Goal: Information Seeking & Learning: Learn about a topic

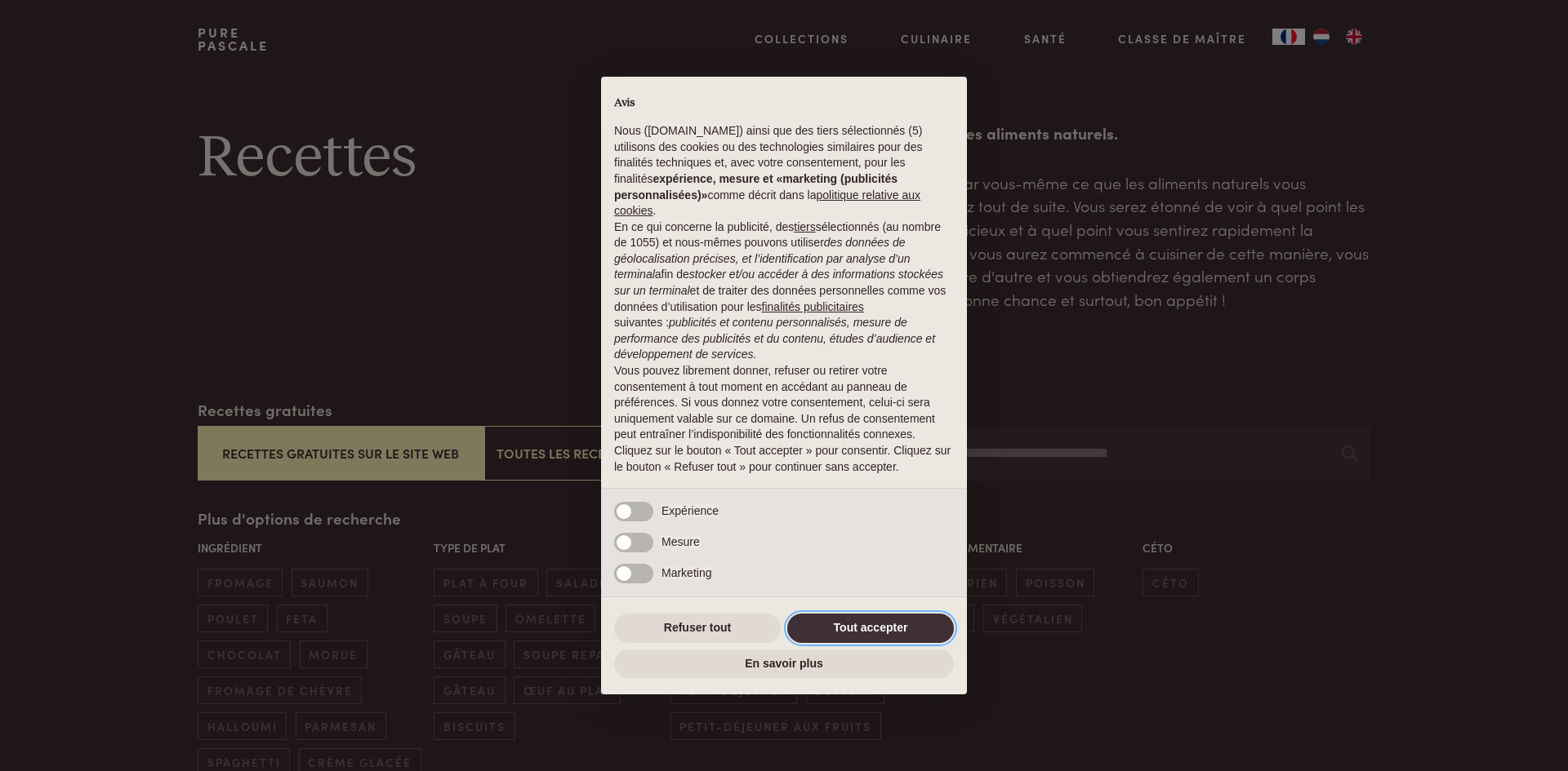
click at [894, 618] on button "Tout accepter" at bounding box center [870, 629] width 167 height 29
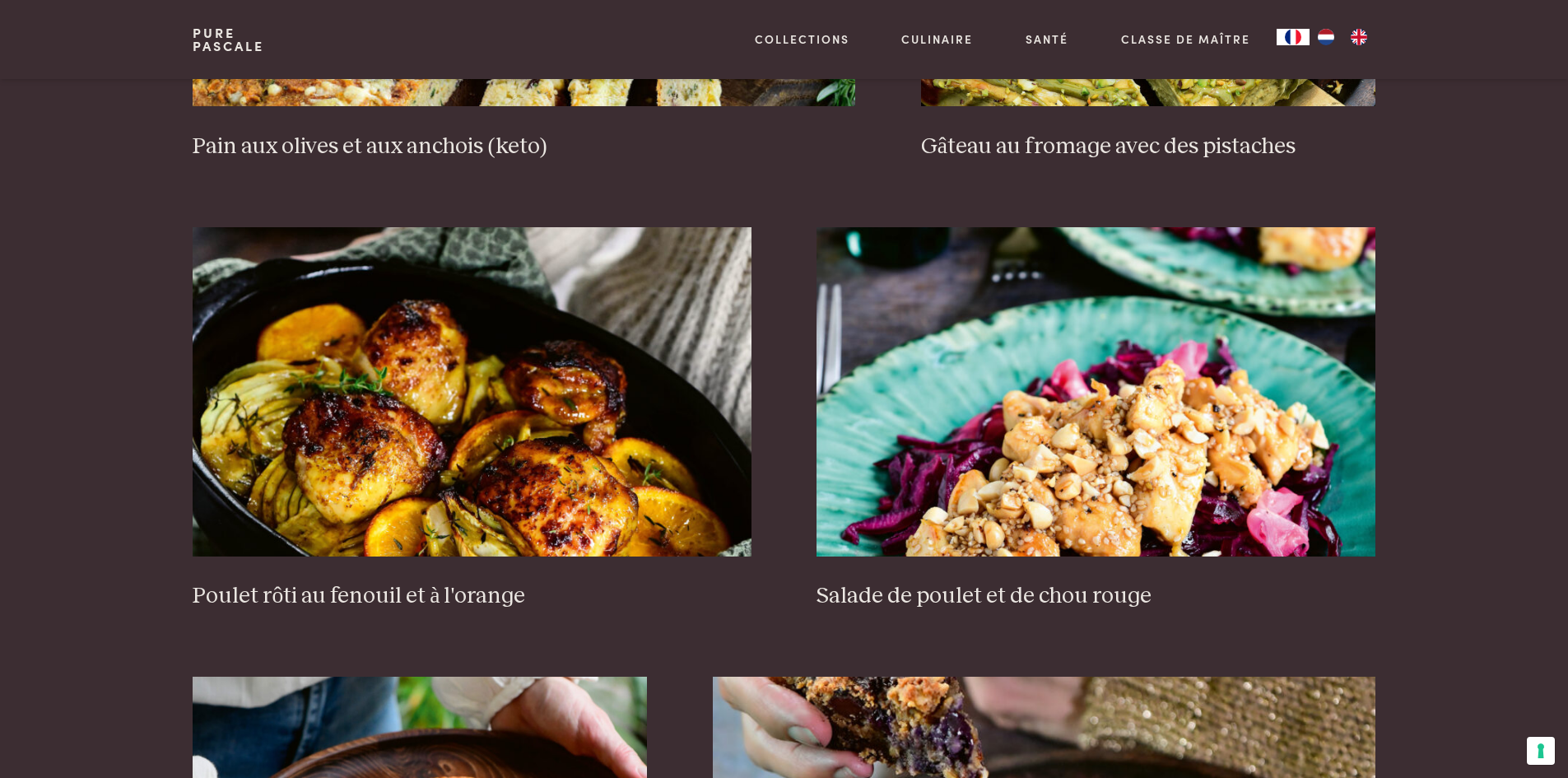
scroll to position [2141, 0]
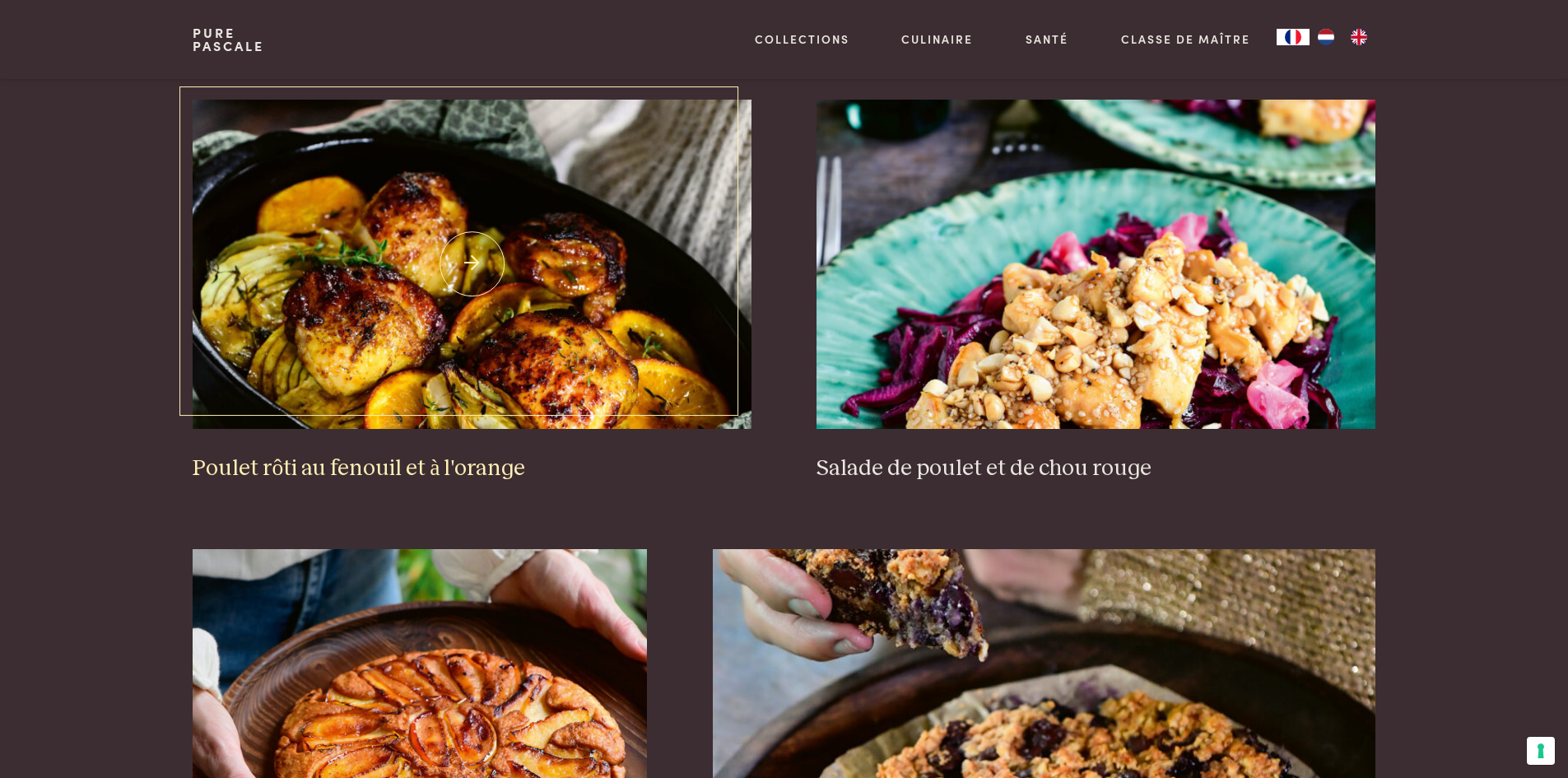
click at [443, 473] on h3 "Poulet rôti au fenouil et à l'orange" at bounding box center [471, 469] width 558 height 29
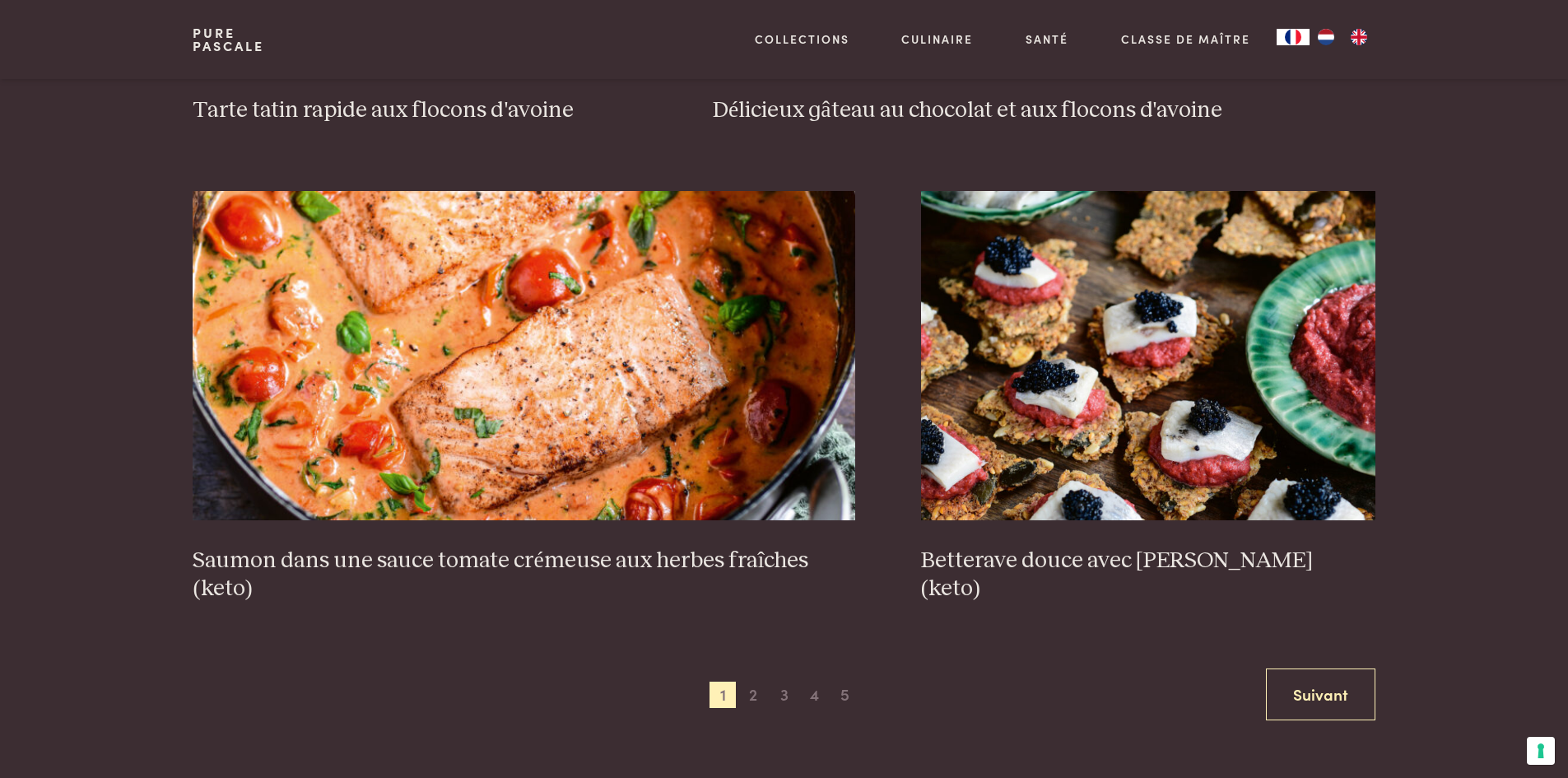
scroll to position [2964, 0]
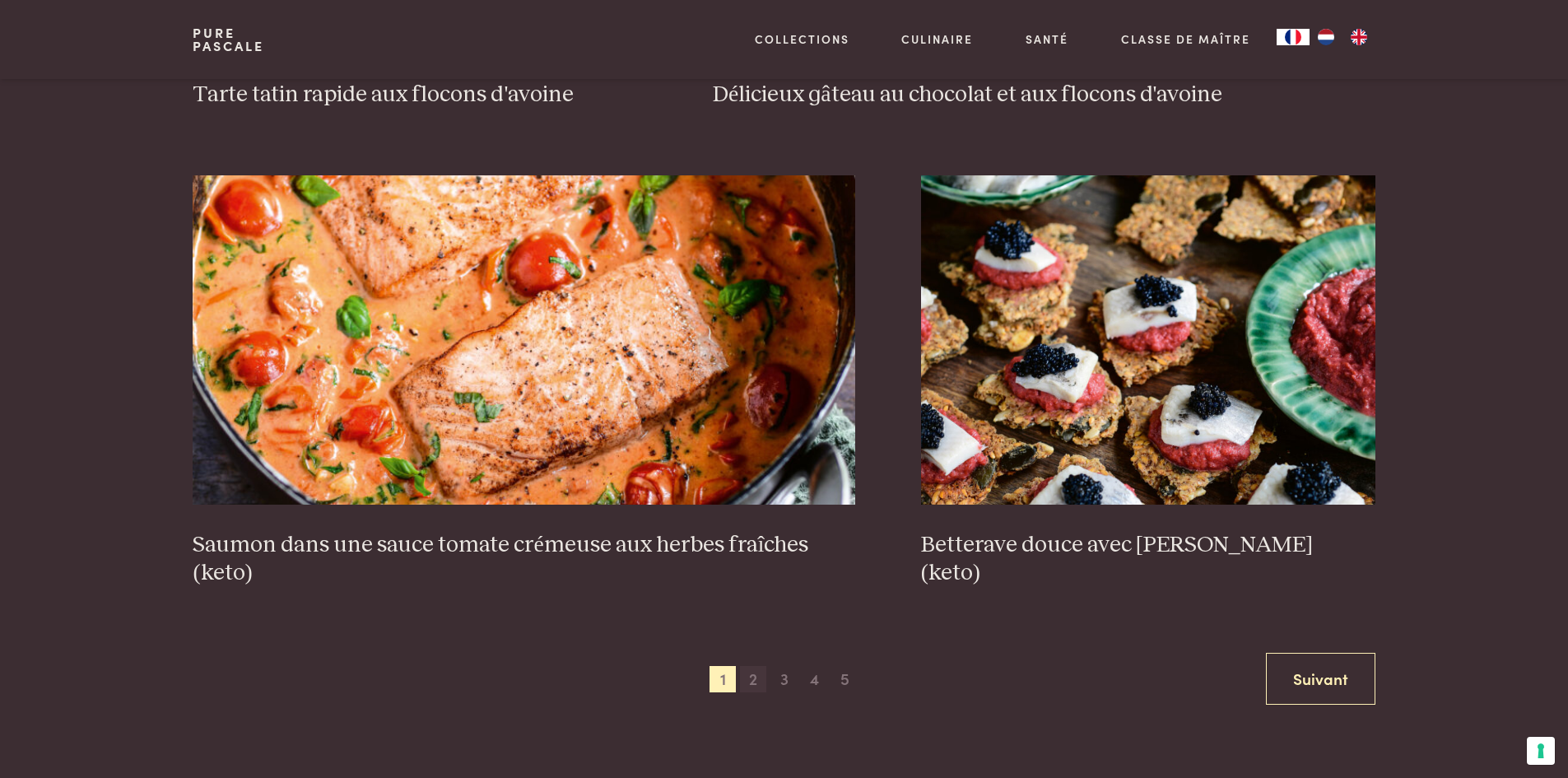
click at [750, 677] on span "2" at bounding box center [754, 680] width 26 height 26
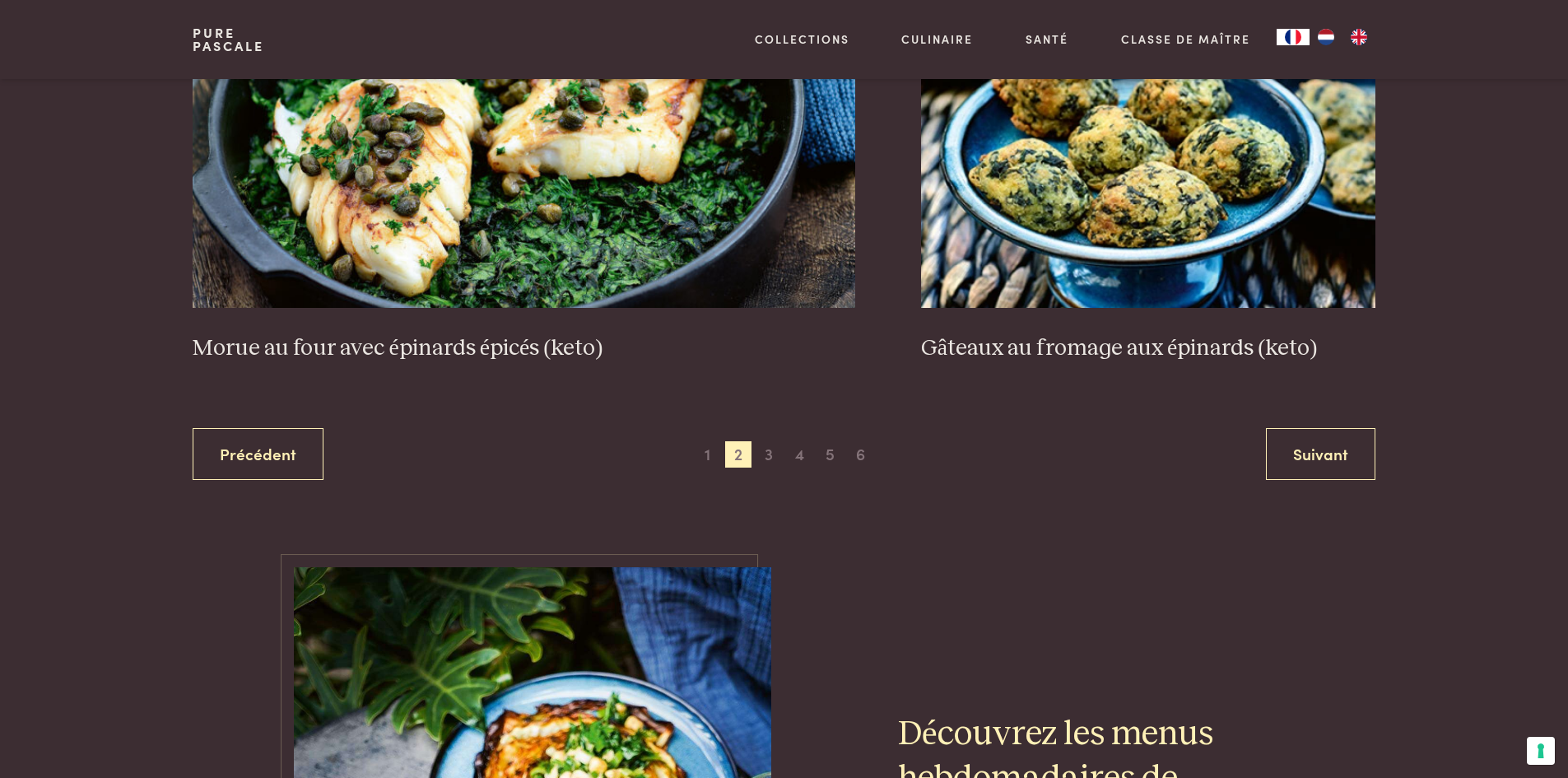
scroll to position [3202, 0]
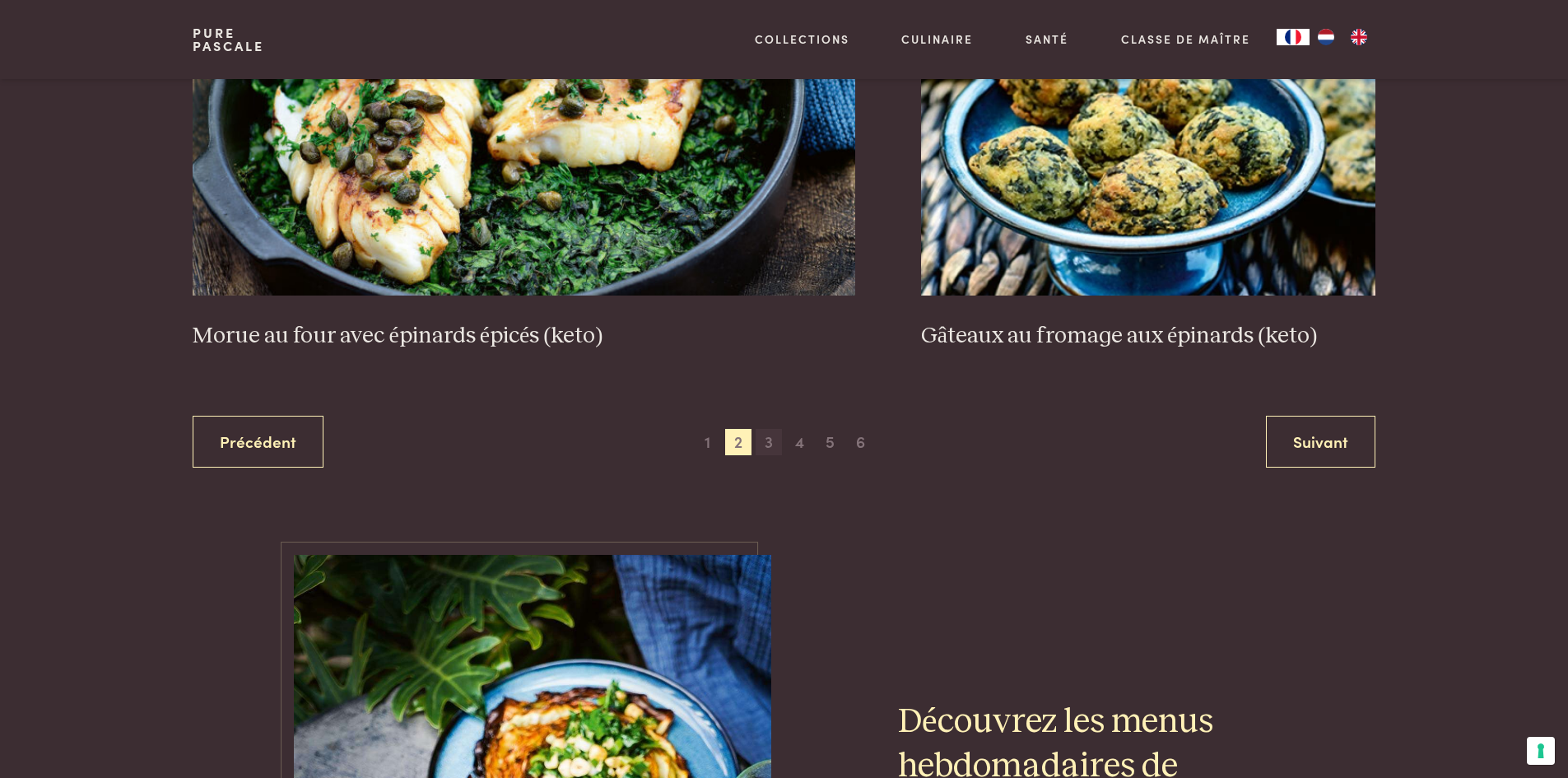
click at [765, 445] on span "3" at bounding box center [769, 442] width 26 height 26
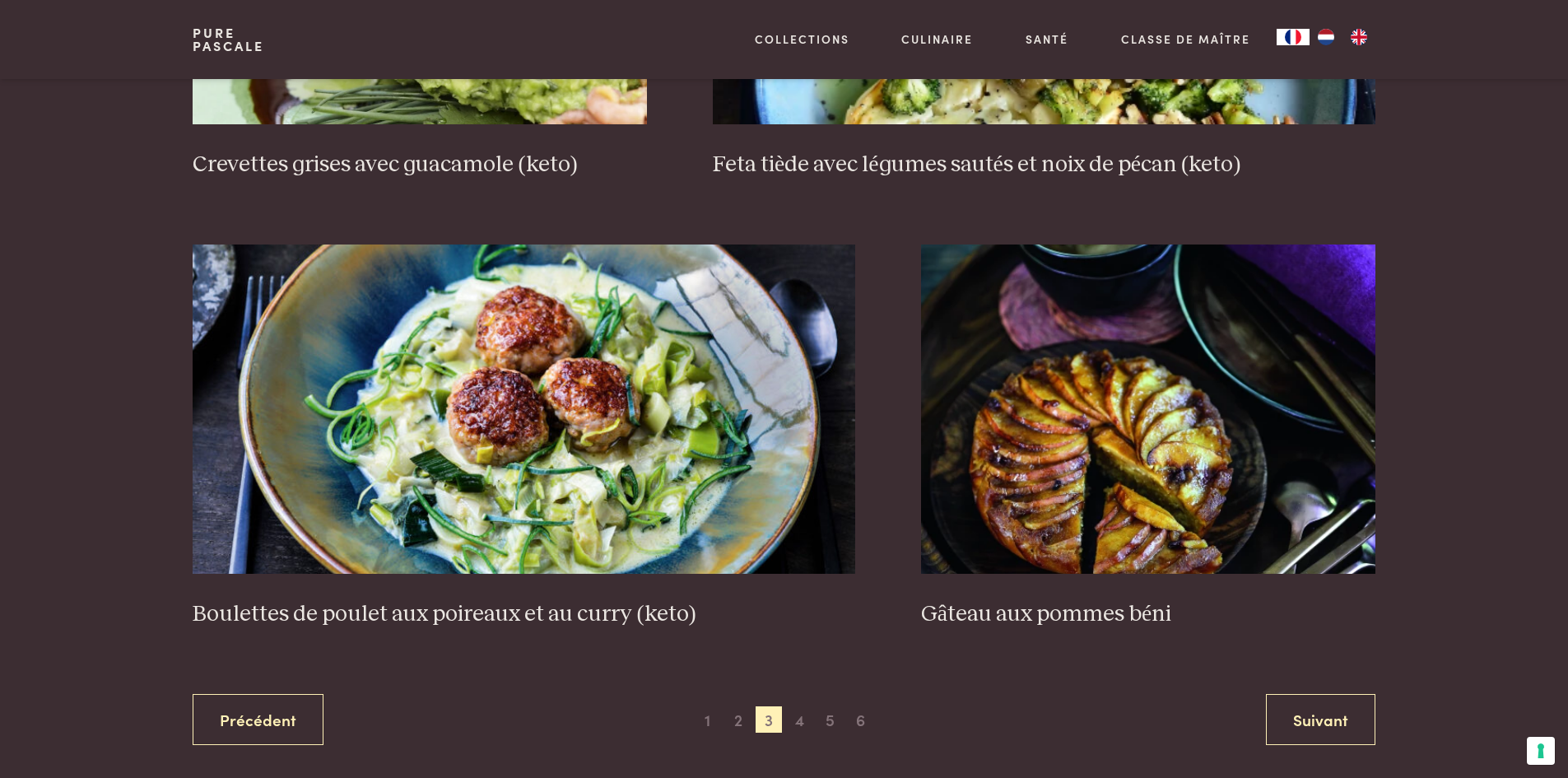
scroll to position [2954, 0]
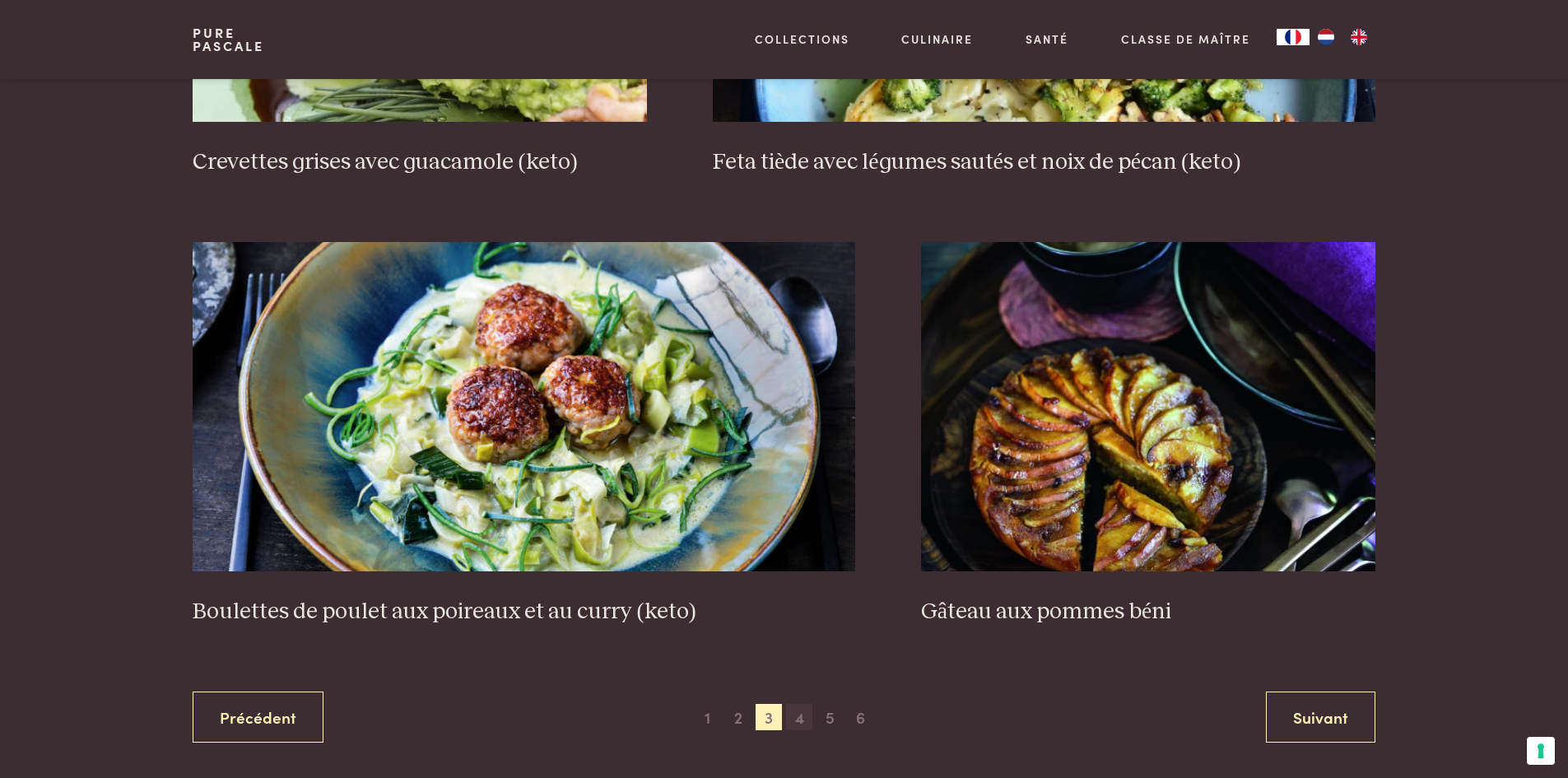
click at [803, 716] on span "4" at bounding box center [800, 717] width 26 height 26
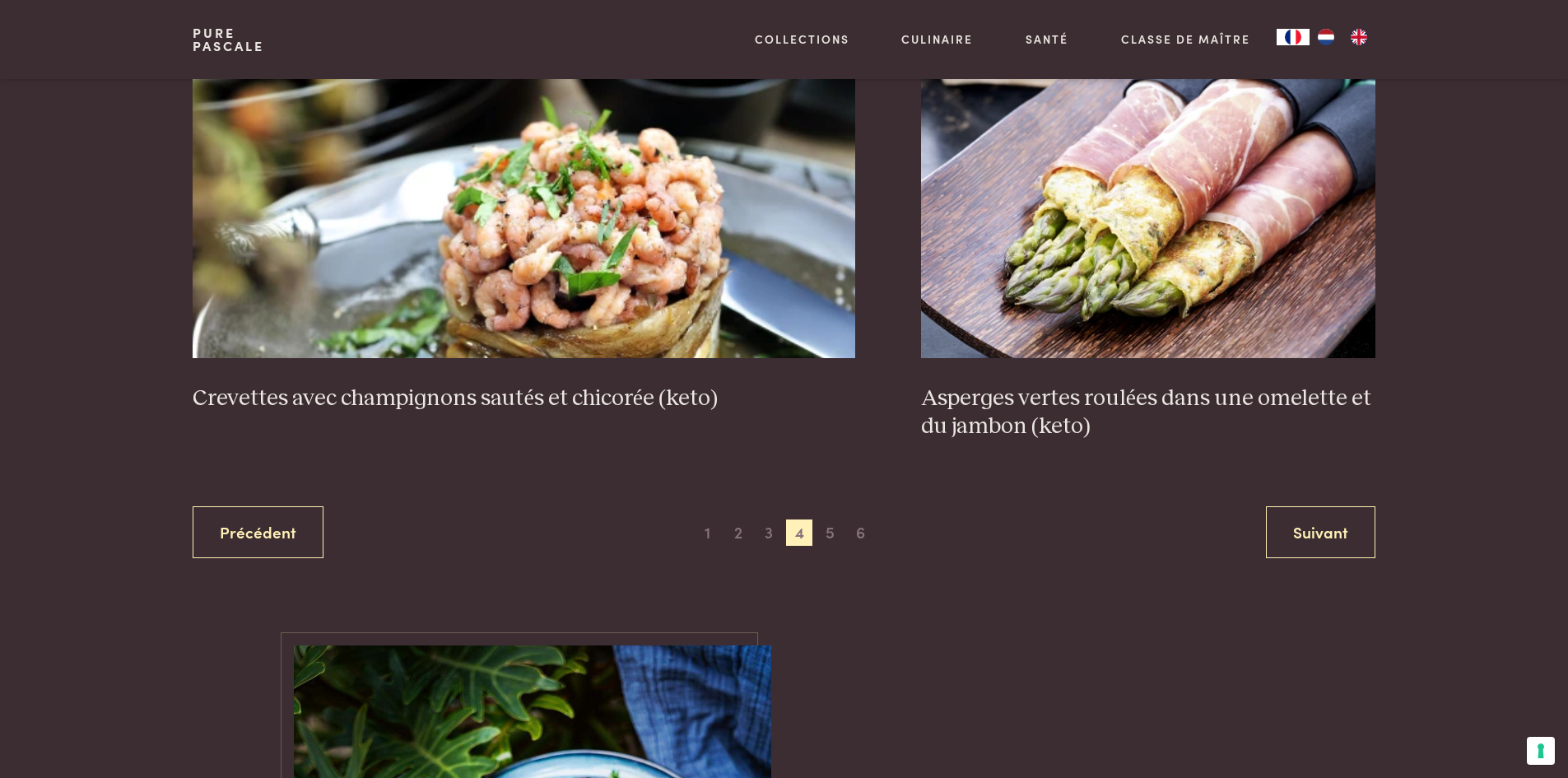
scroll to position [3119, 0]
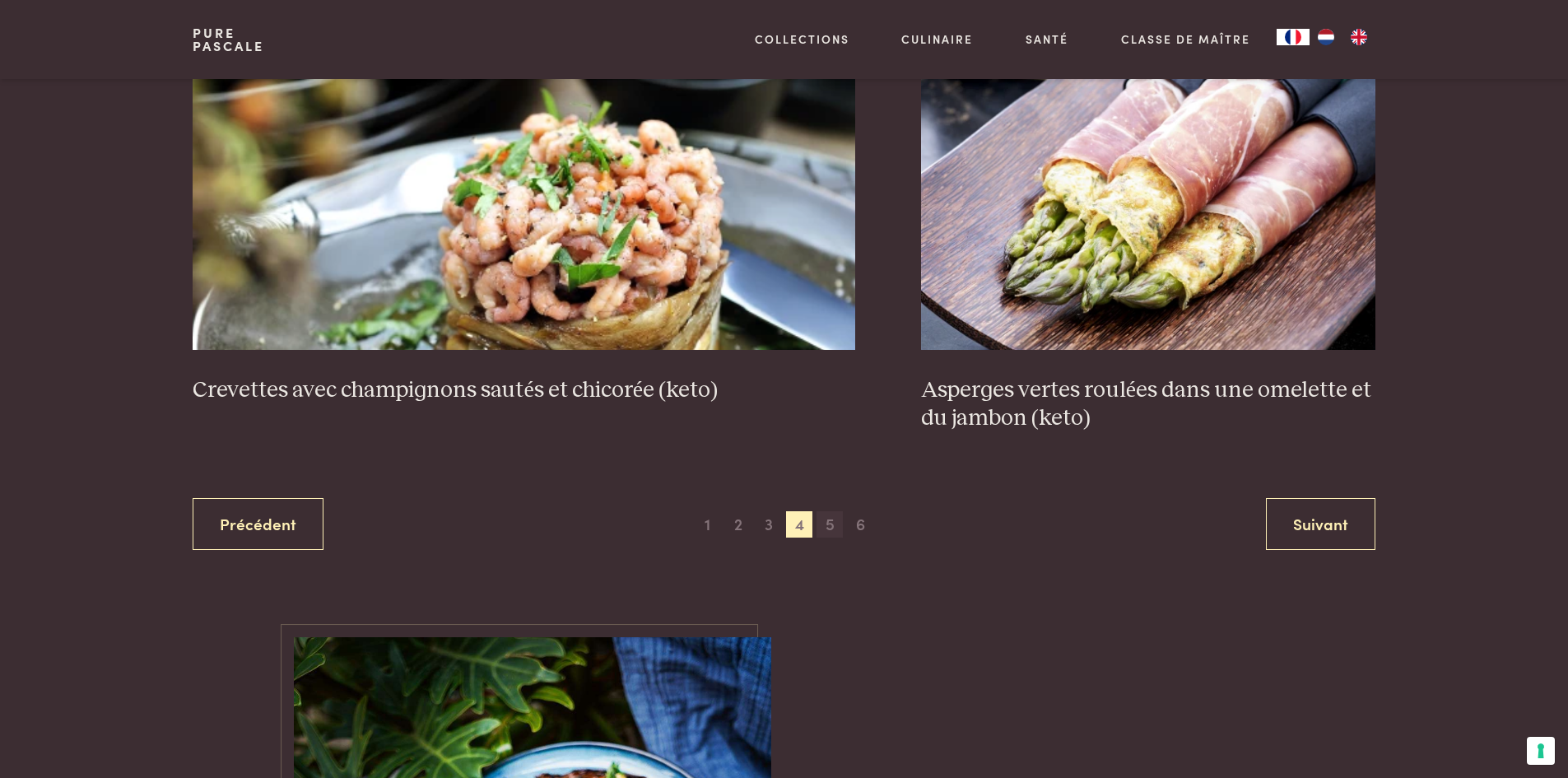
click at [835, 531] on span "5" at bounding box center [830, 524] width 26 height 26
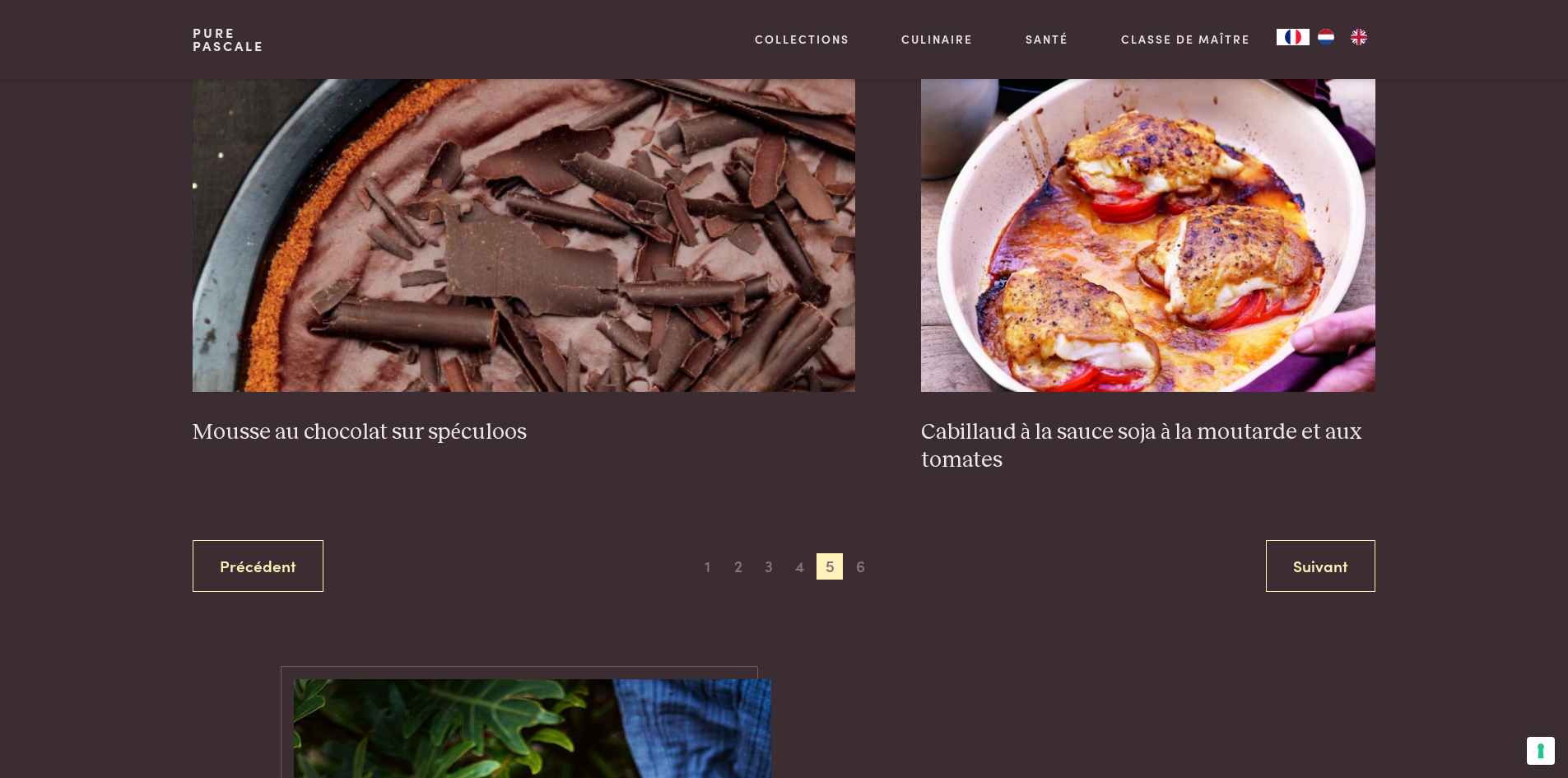
scroll to position [3284, 0]
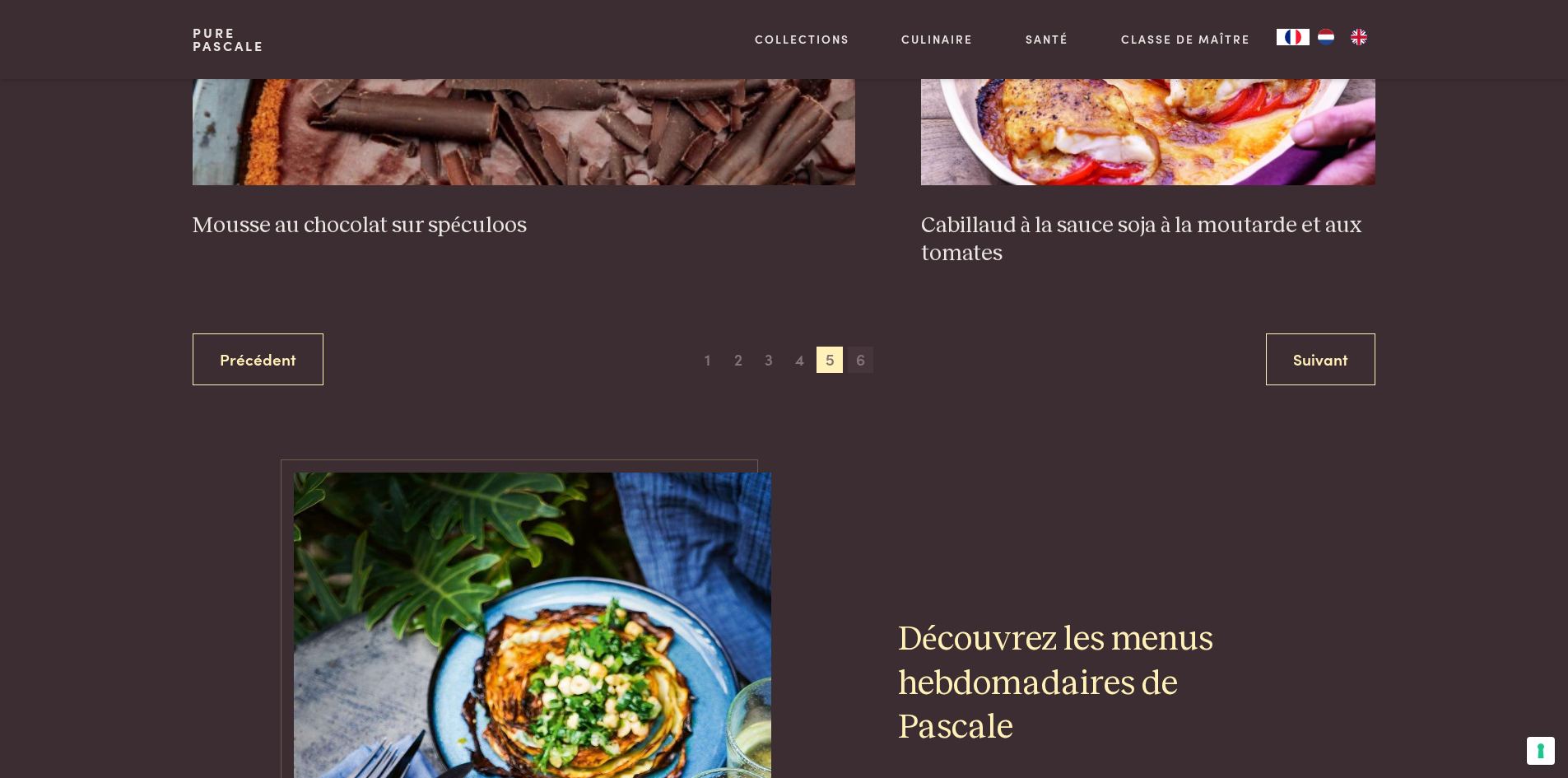
click at [867, 361] on span "6" at bounding box center [861, 360] width 26 height 26
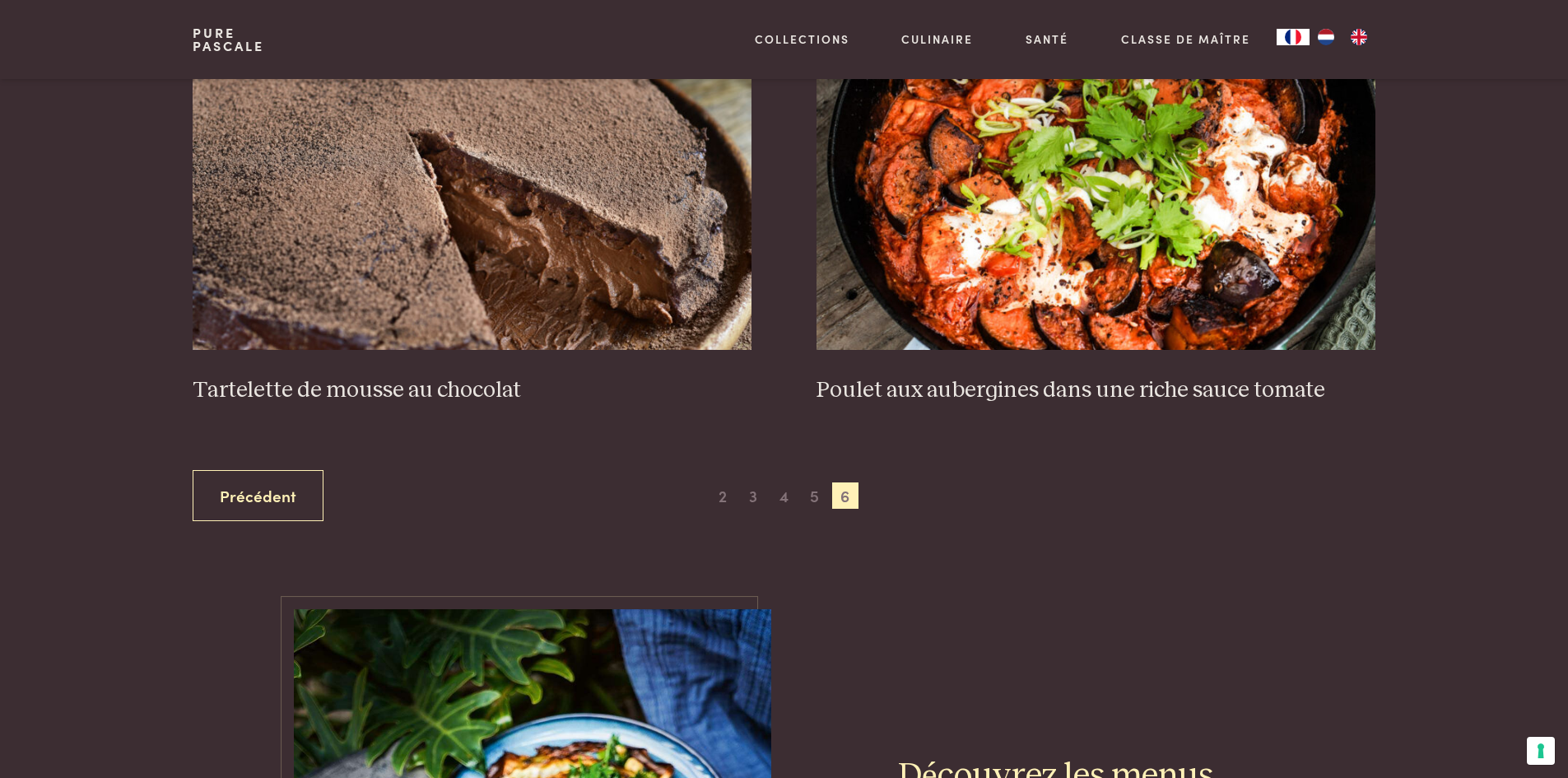
scroll to position [896, 0]
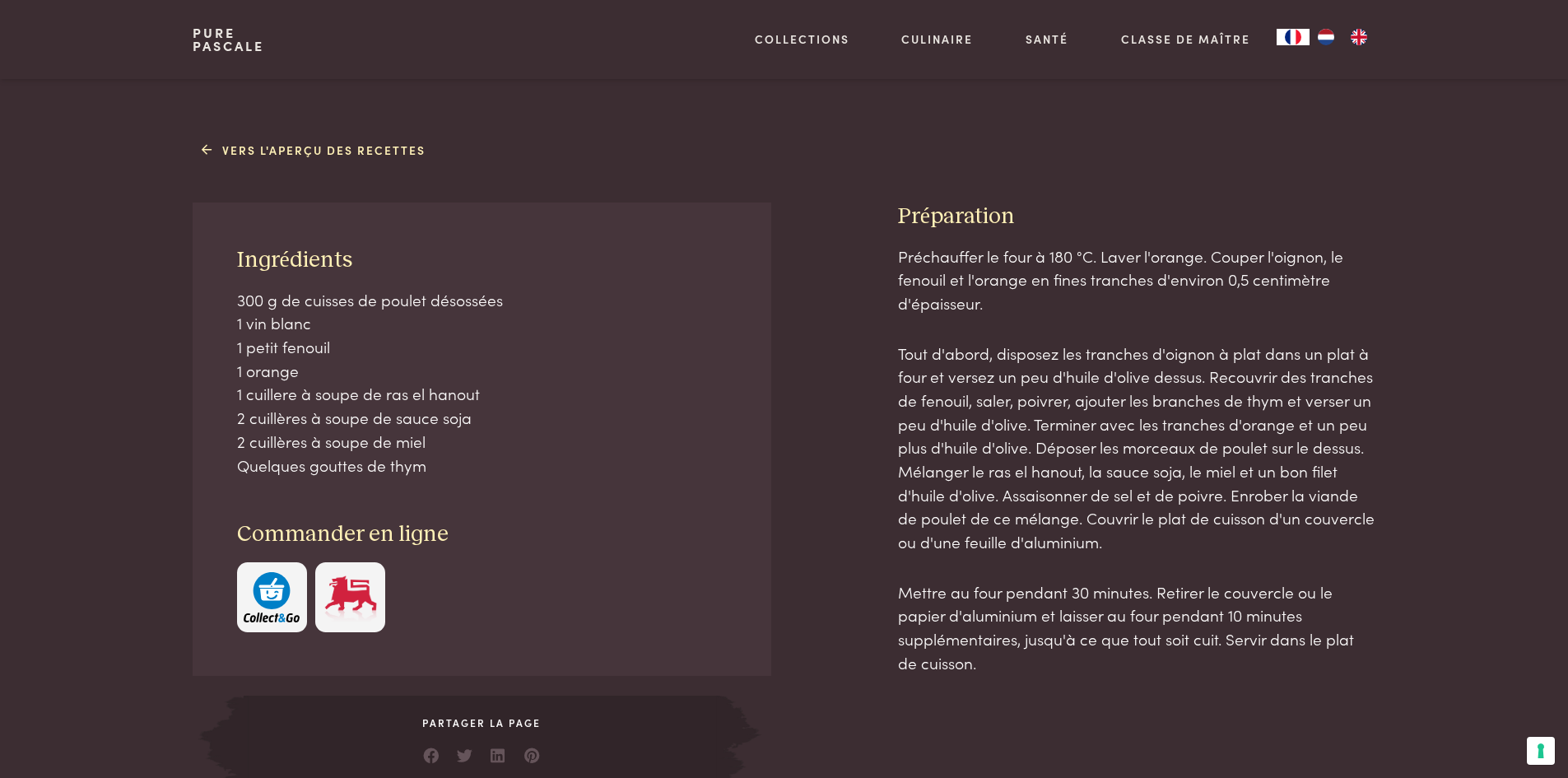
scroll to position [659, 0]
